Goal: Check status: Check status

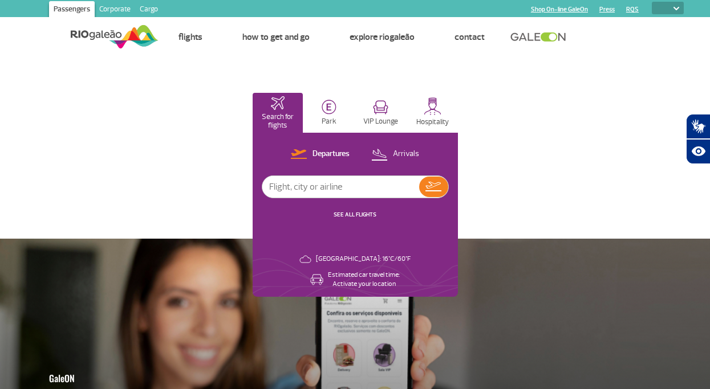
select select
type input "[GEOGRAPHIC_DATA]"
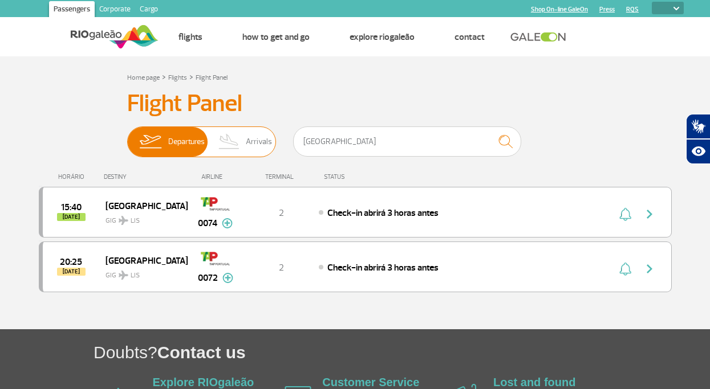
click at [254, 143] on span "Arrivals" at bounding box center [259, 142] width 26 height 30
click at [127, 136] on input "Departures Arrivals" at bounding box center [127, 136] width 0 height 0
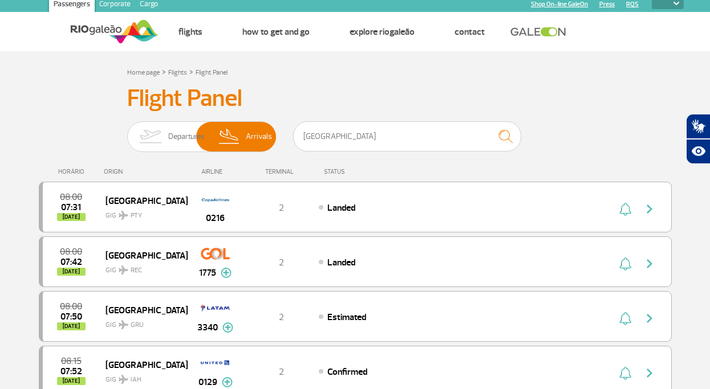
scroll to position [7, 0]
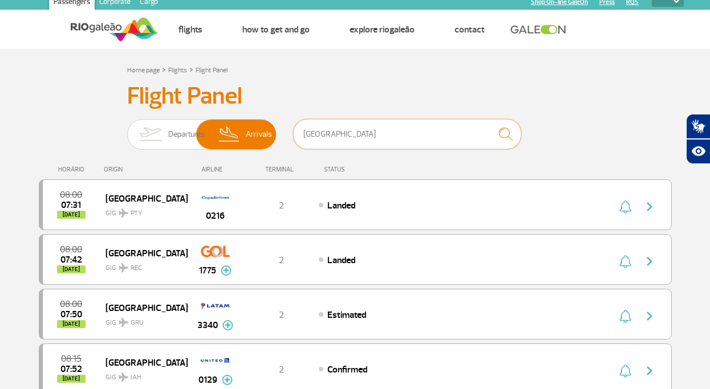
click at [368, 133] on input "[GEOGRAPHIC_DATA]" at bounding box center [407, 134] width 228 height 30
type input "l"
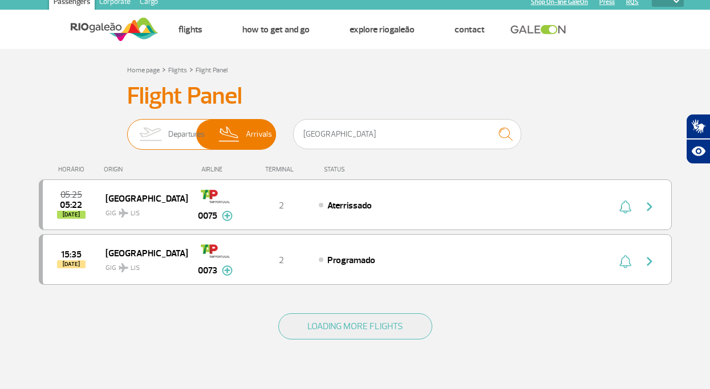
click at [164, 136] on img at bounding box center [150, 135] width 36 height 30
click at [127, 129] on input "Departures Arrivals" at bounding box center [127, 129] width 0 height 0
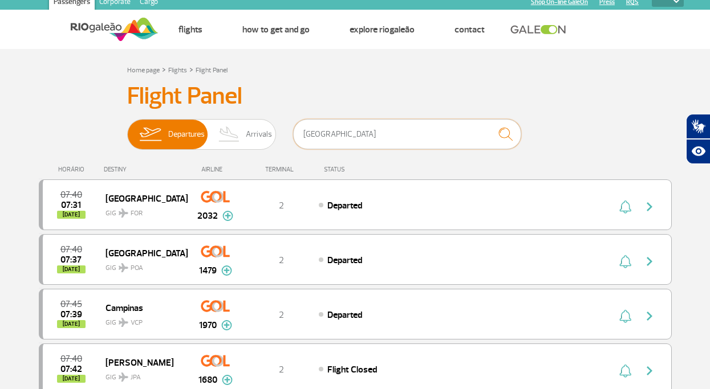
click at [328, 134] on input "[GEOGRAPHIC_DATA]" at bounding box center [407, 134] width 228 height 30
drag, startPoint x: 328, startPoint y: 134, endPoint x: 290, endPoint y: 134, distance: 38.8
click at [293, 134] on input "[GEOGRAPHIC_DATA]" at bounding box center [407, 134] width 228 height 30
type input "[GEOGRAPHIC_DATA]"
